Goal: Information Seeking & Learning: Learn about a topic

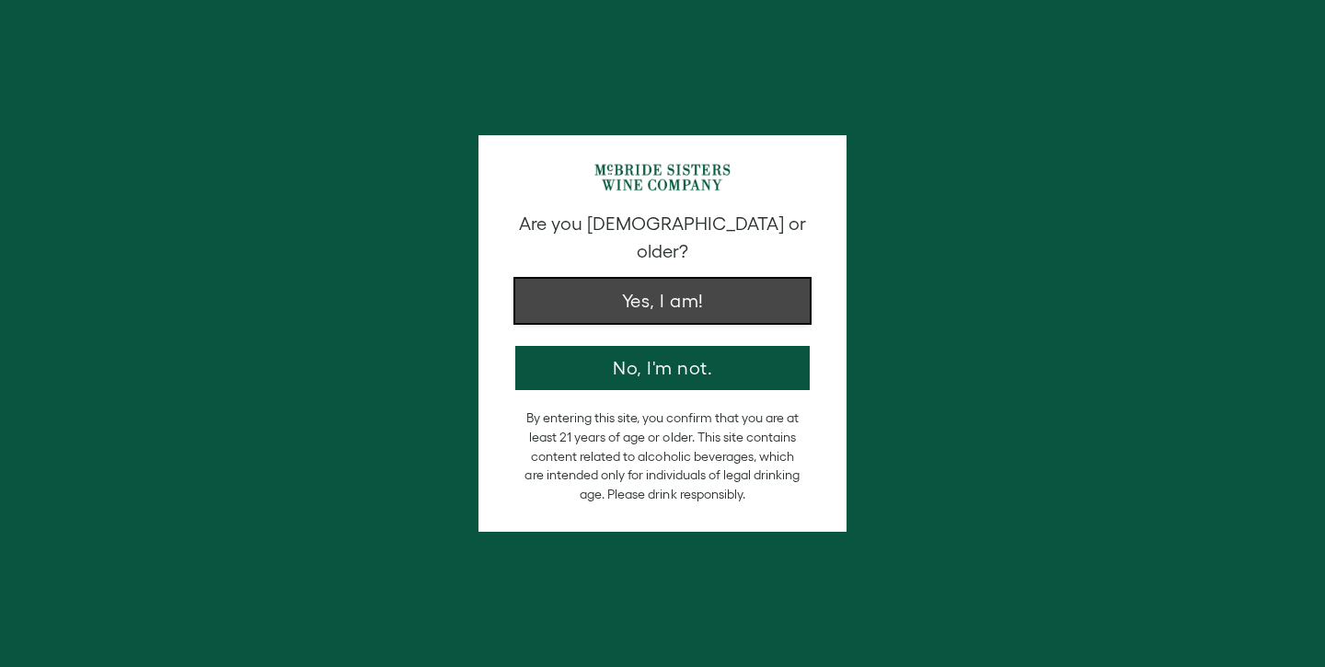
click at [678, 279] on button "Yes, I am!" at bounding box center [662, 301] width 295 height 44
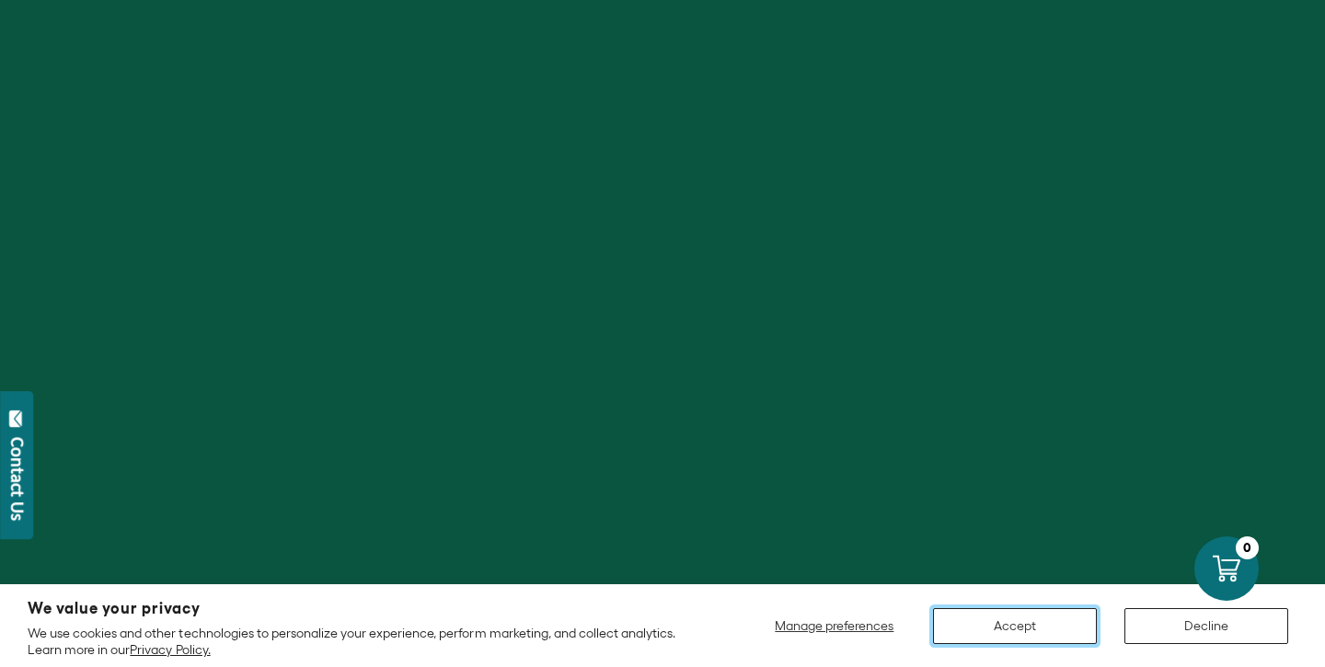
click at [998, 628] on button "Accept" at bounding box center [1015, 626] width 164 height 36
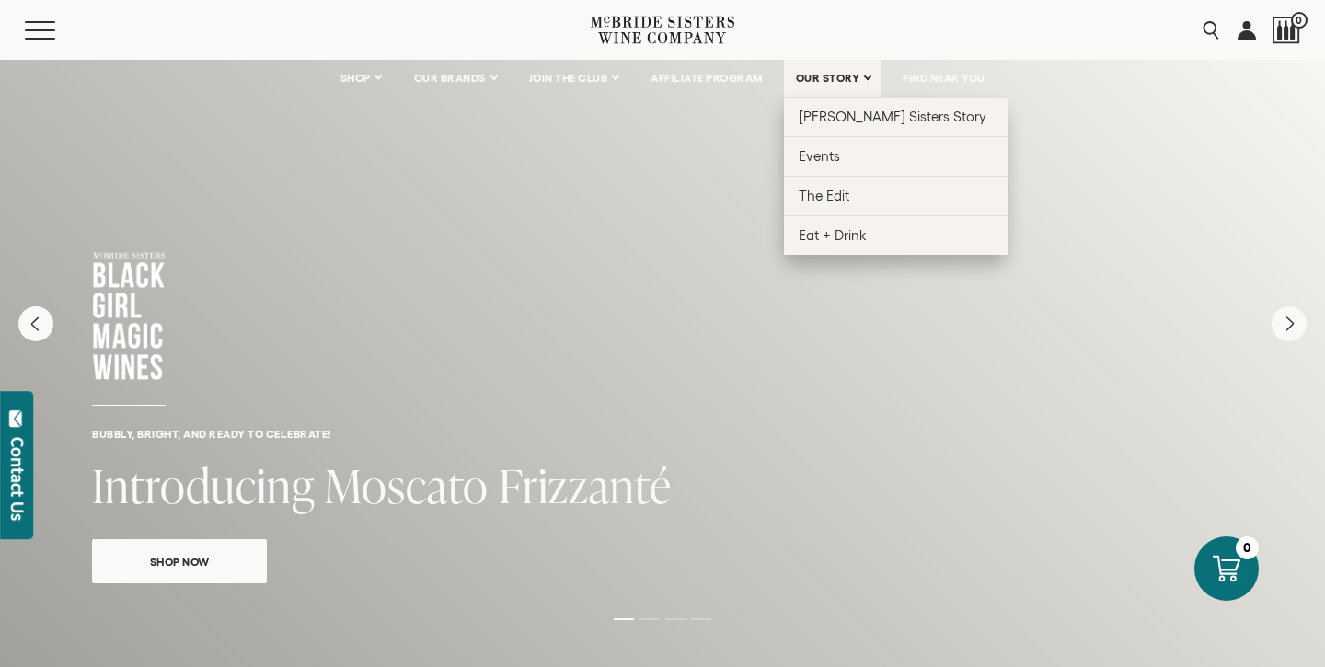
click at [827, 77] on span "OUR STORY" at bounding box center [828, 78] width 64 height 13
